Goal: Task Accomplishment & Management: Manage account settings

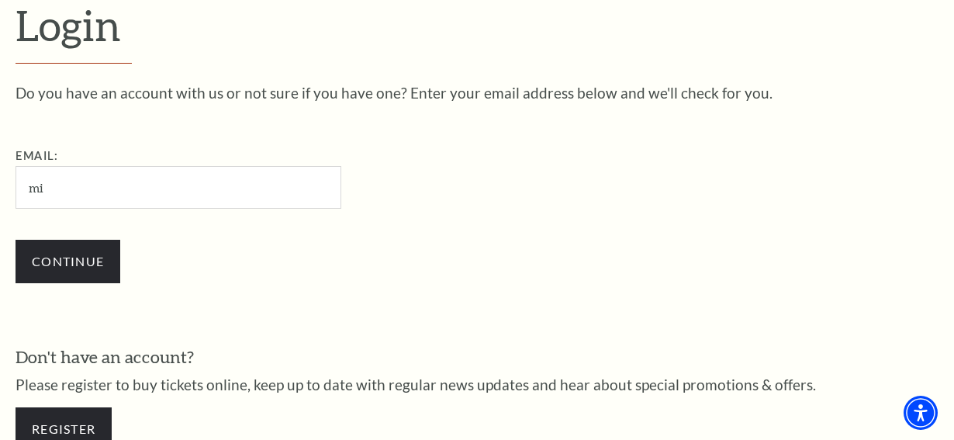
scroll to position [408, 0]
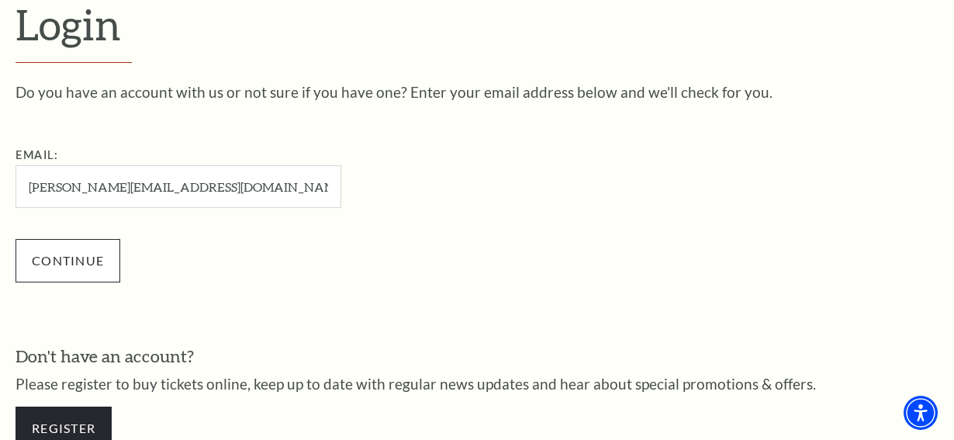
type input "[PERSON_NAME][EMAIL_ADDRESS][DOMAIN_NAME]"
click at [95, 261] on input "Continue" at bounding box center [68, 260] width 105 height 43
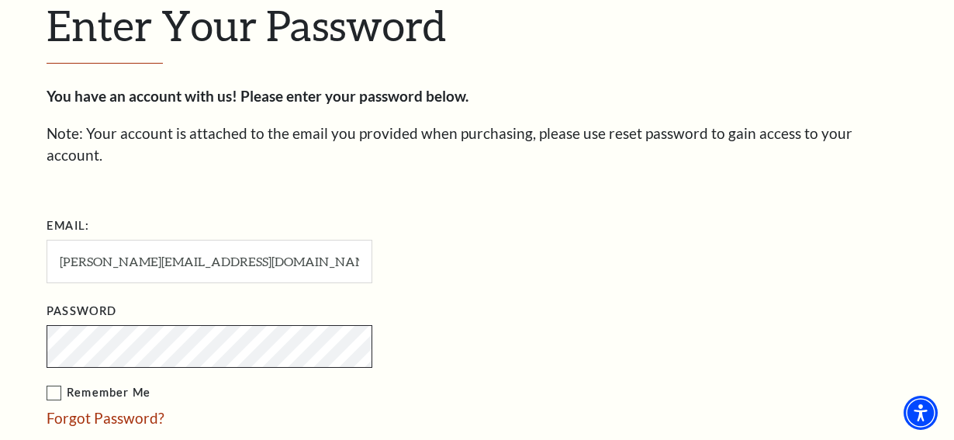
scroll to position [668, 0]
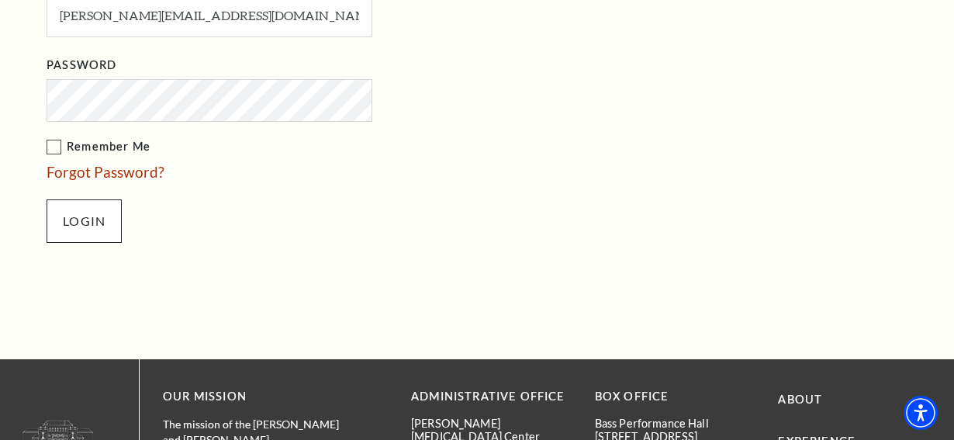
click at [72, 202] on input "Login" at bounding box center [84, 220] width 75 height 43
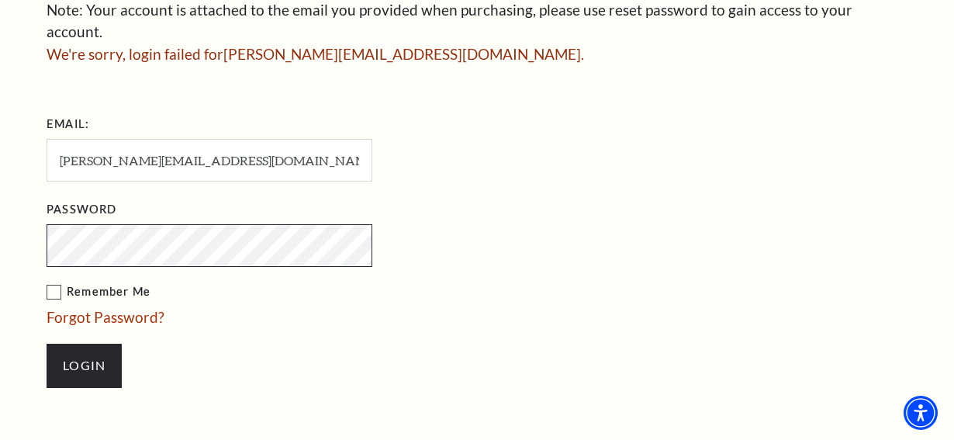
scroll to position [545, 0]
